Goal: Task Accomplishment & Management: Manage account settings

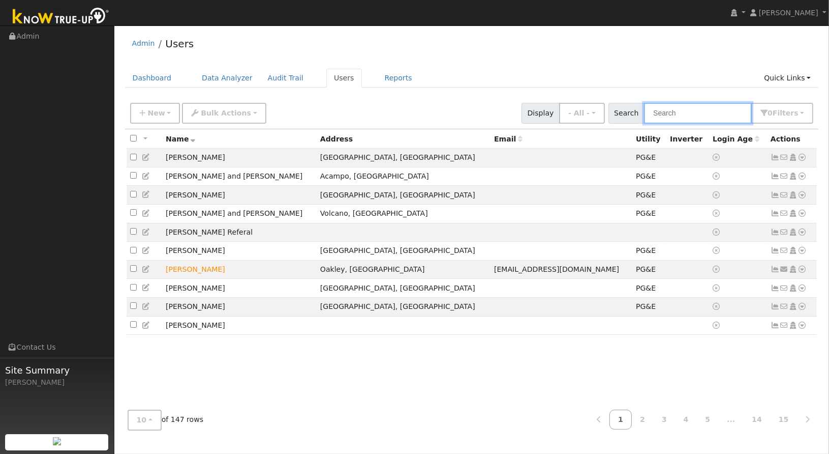
click at [666, 110] on input "text" at bounding box center [698, 113] width 108 height 21
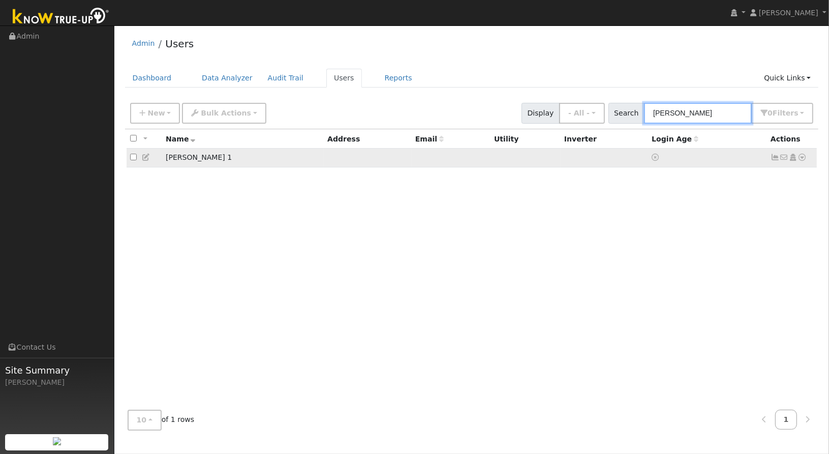
type input "[PERSON_NAME]"
click at [802, 159] on icon at bounding box center [802, 157] width 9 height 7
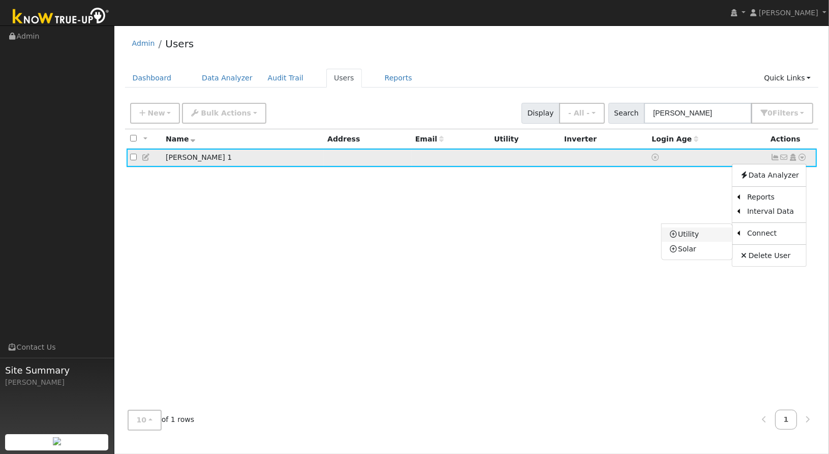
click at [704, 236] on link "Utility" at bounding box center [697, 234] width 71 height 14
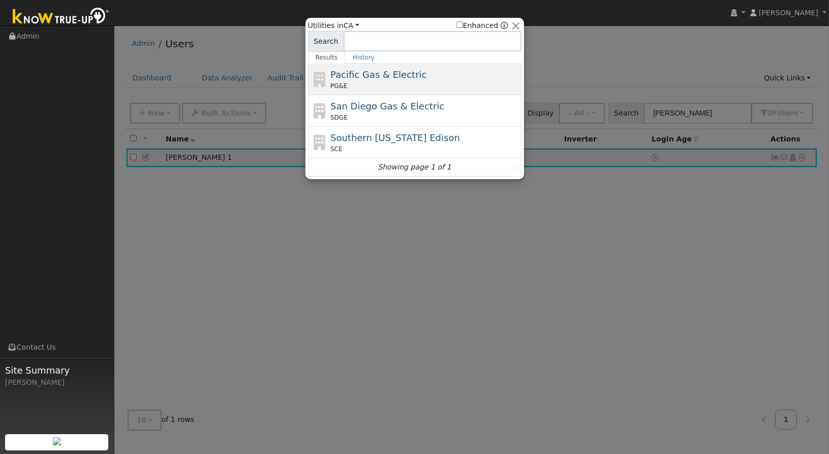
click at [340, 80] on div "Pacific Gas & Electric PG&E" at bounding box center [425, 79] width 189 height 23
